Goal: Transaction & Acquisition: Purchase product/service

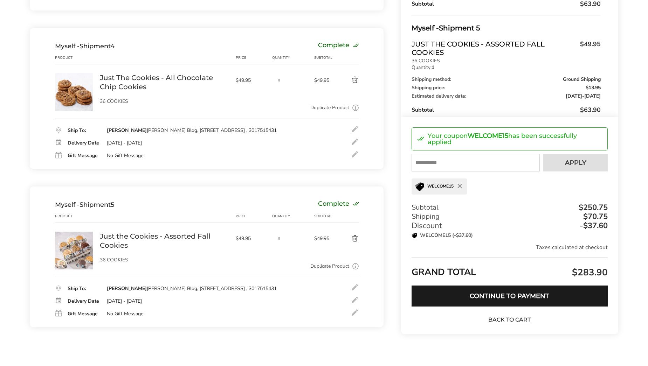
scroll to position [562, 0]
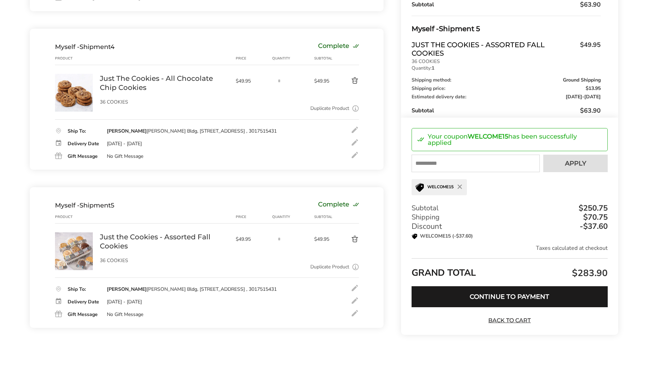
click at [354, 144] on div at bounding box center [355, 142] width 8 height 8
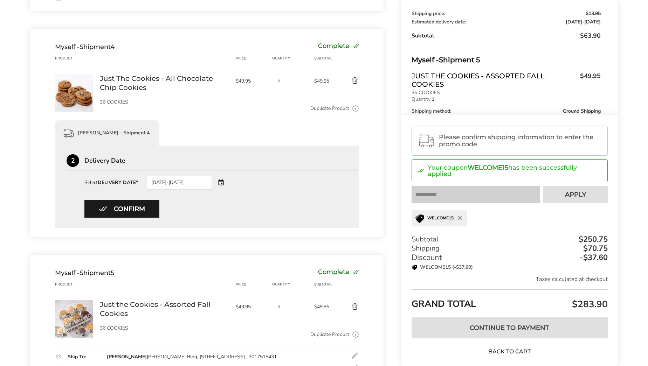
click at [216, 183] on div "08/25/2025-08/26/2025" at bounding box center [189, 183] width 85 height 14
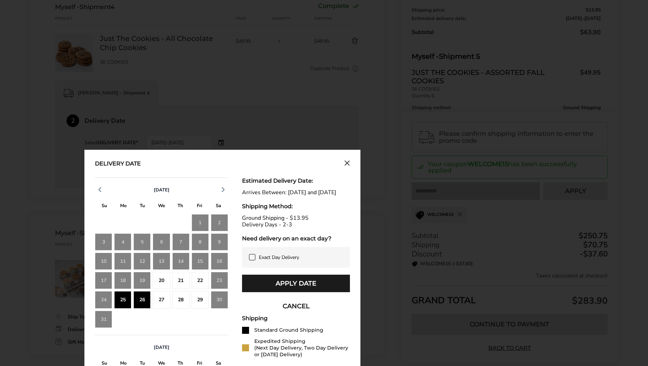
scroll to position [602, 0]
click at [349, 164] on icon "Close calendar" at bounding box center [347, 163] width 4 height 4
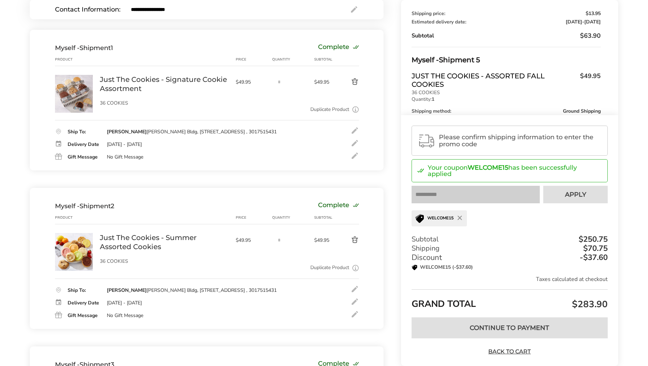
scroll to position [89, 0]
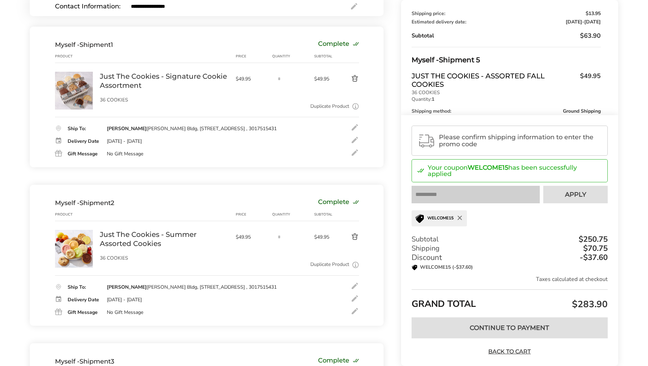
click at [461, 218] on icon "button" at bounding box center [460, 219] width 6 height 6
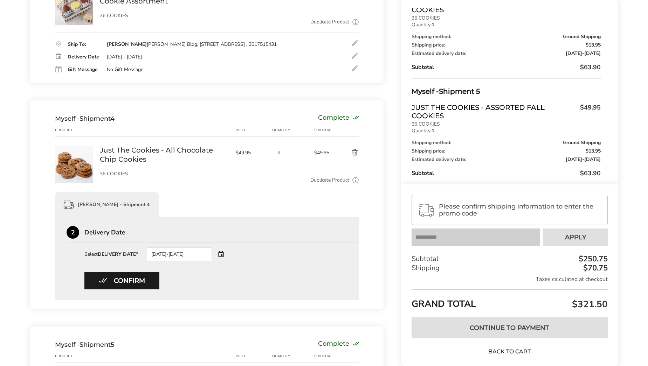
scroll to position [621, 0]
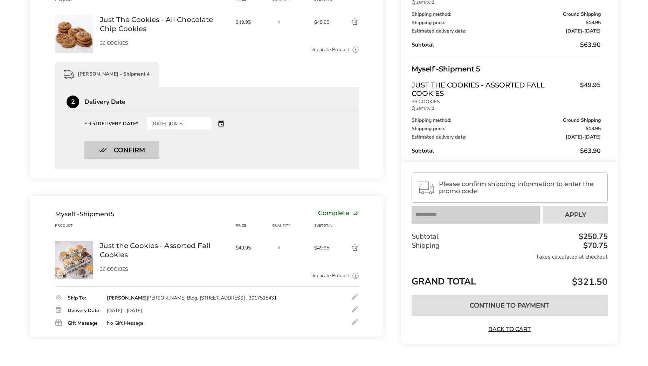
click at [110, 150] on button "Confirm" at bounding box center [121, 151] width 75 height 18
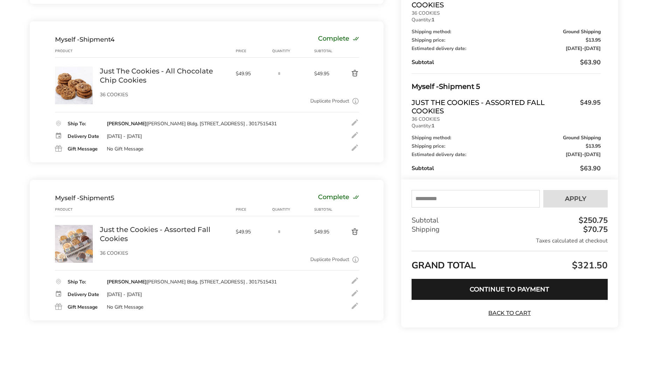
scroll to position [334, 0]
click at [479, 197] on input "text" at bounding box center [476, 199] width 128 height 18
type input "****"
click at [586, 193] on button "Apply" at bounding box center [575, 199] width 64 height 18
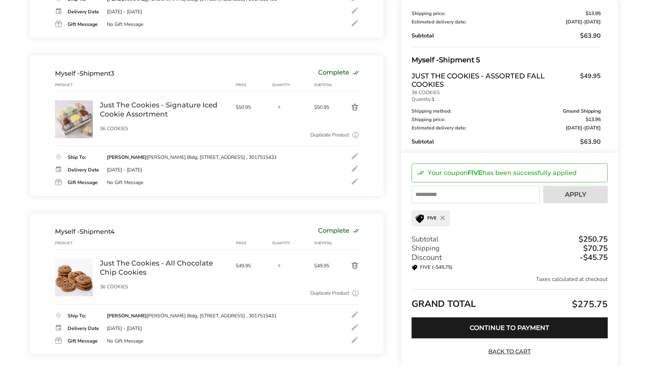
scroll to position [377, 0]
click at [140, 112] on link "Just The Cookies - Signature Iced Cookie Assortment" at bounding box center [164, 110] width 129 height 18
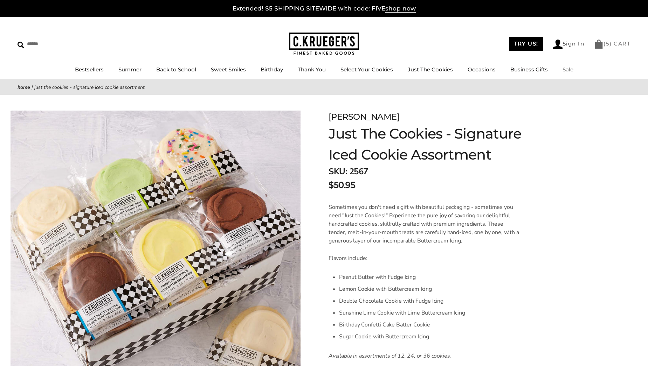
click at [610, 42] on link "( 5 ) CART" at bounding box center [612, 43] width 36 height 7
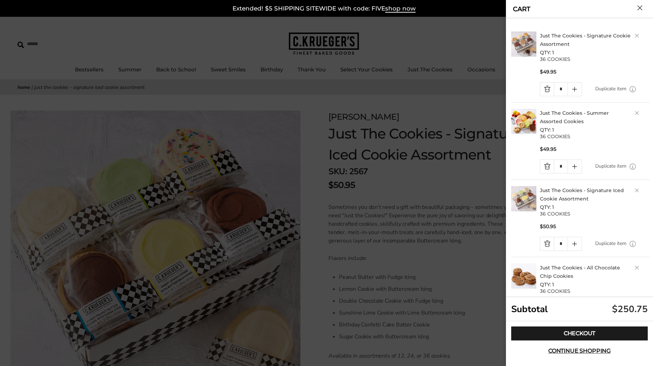
click at [637, 7] on button "Close cart" at bounding box center [639, 7] width 5 height 5
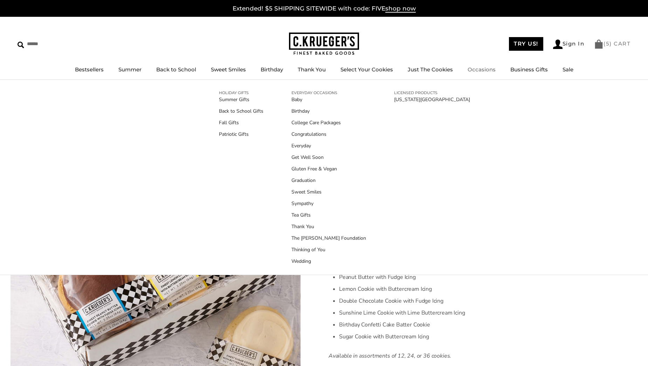
click at [610, 43] on link "( 5 ) CART" at bounding box center [612, 43] width 36 height 7
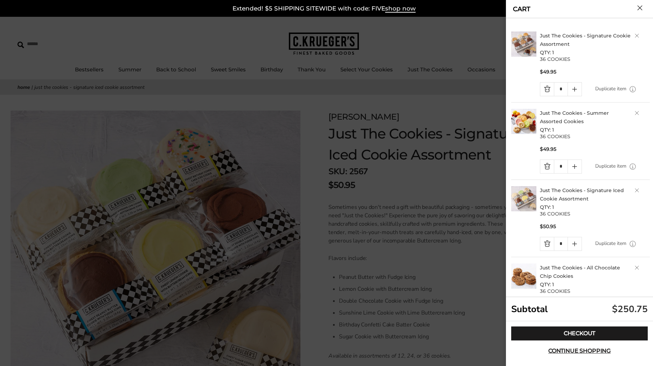
scroll to position [122, 0]
